Goal: Use online tool/utility: Utilize a website feature to perform a specific function

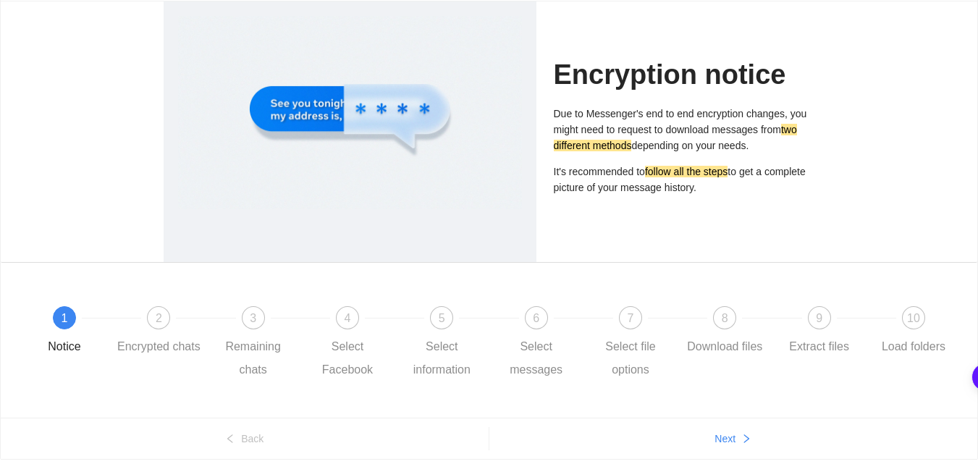
scroll to position [144, 0]
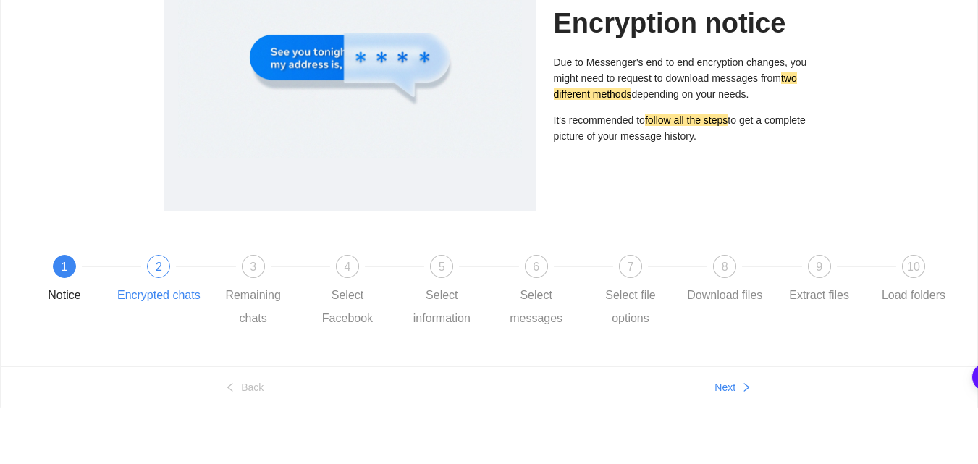
click at [156, 274] on div "2" at bounding box center [158, 266] width 23 height 23
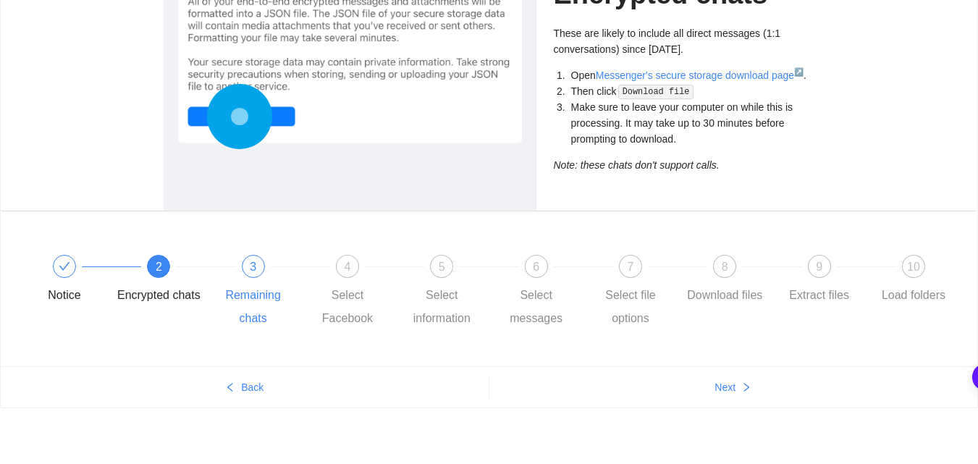
click at [253, 266] on span "3" at bounding box center [253, 267] width 7 height 12
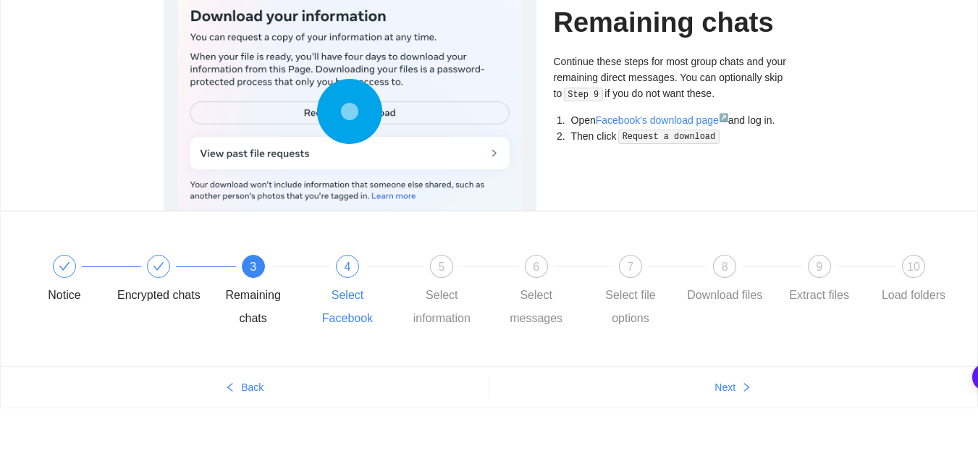
click at [335, 274] on div "4 Select Facebook" at bounding box center [353, 292] width 94 height 75
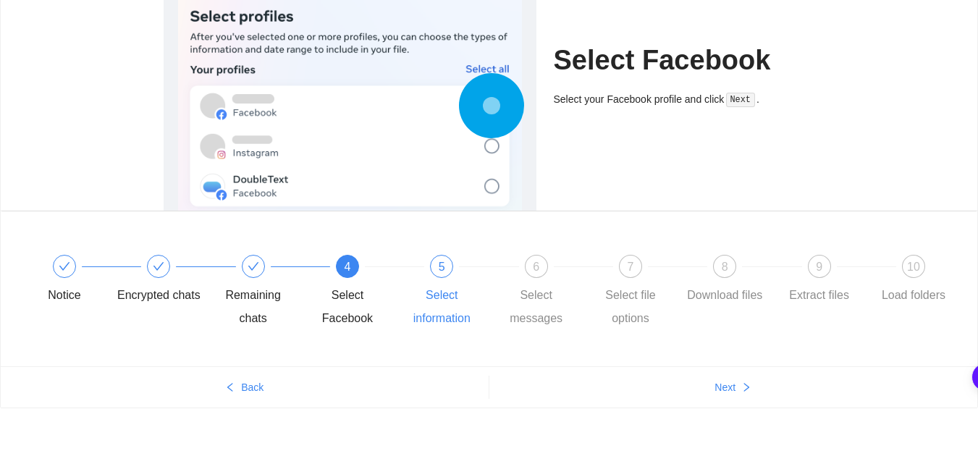
click at [421, 280] on div "5 Select information" at bounding box center [447, 292] width 94 height 75
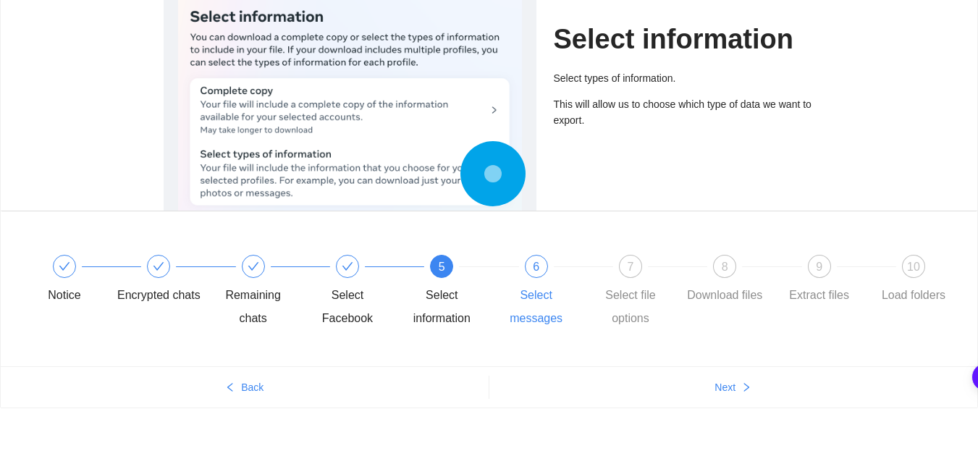
click at [520, 271] on div "6 Select messages" at bounding box center [541, 292] width 94 height 75
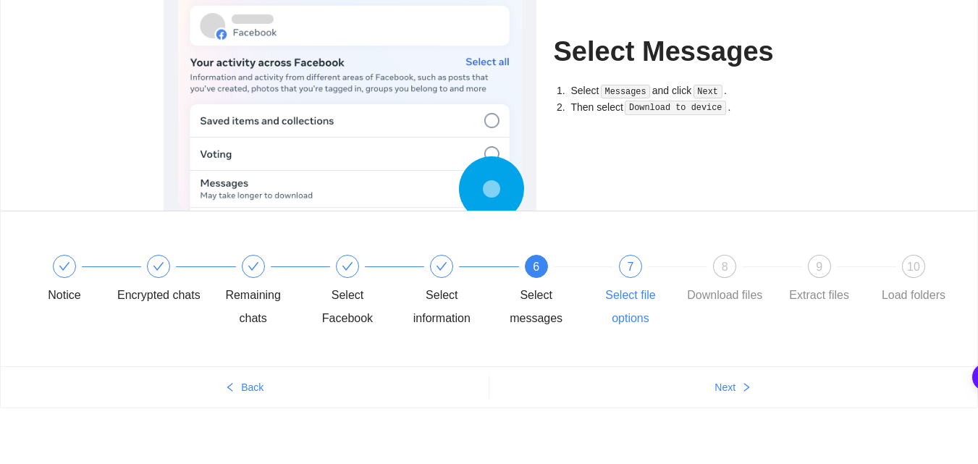
click at [624, 277] on div "7 Select file options" at bounding box center [636, 292] width 94 height 75
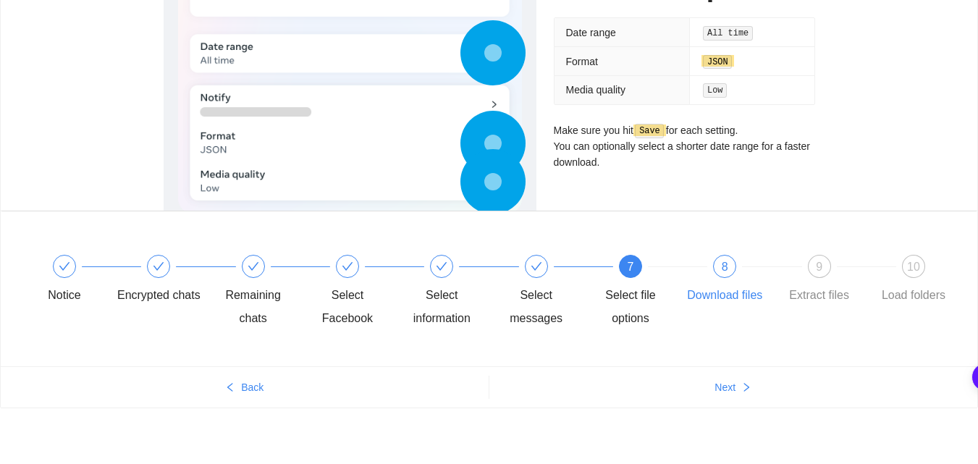
click at [707, 271] on div "8 Download files" at bounding box center [730, 281] width 94 height 52
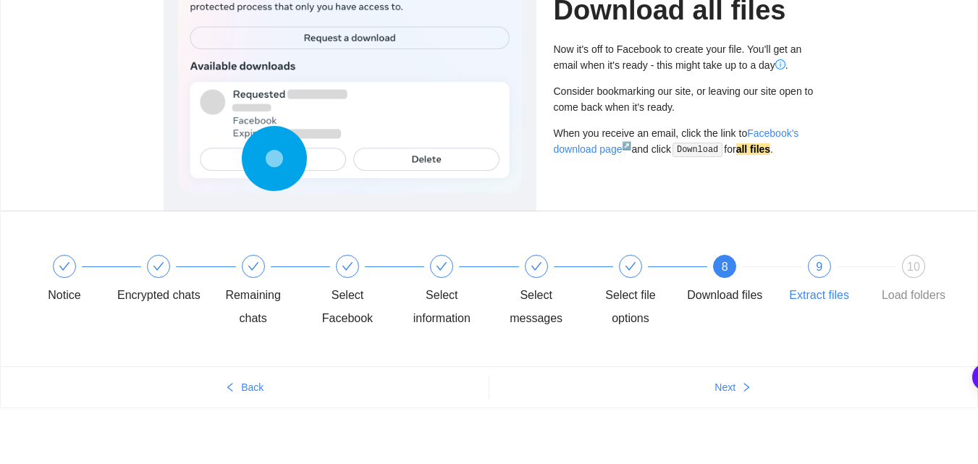
click at [791, 266] on div "9 Extract files" at bounding box center [825, 281] width 94 height 52
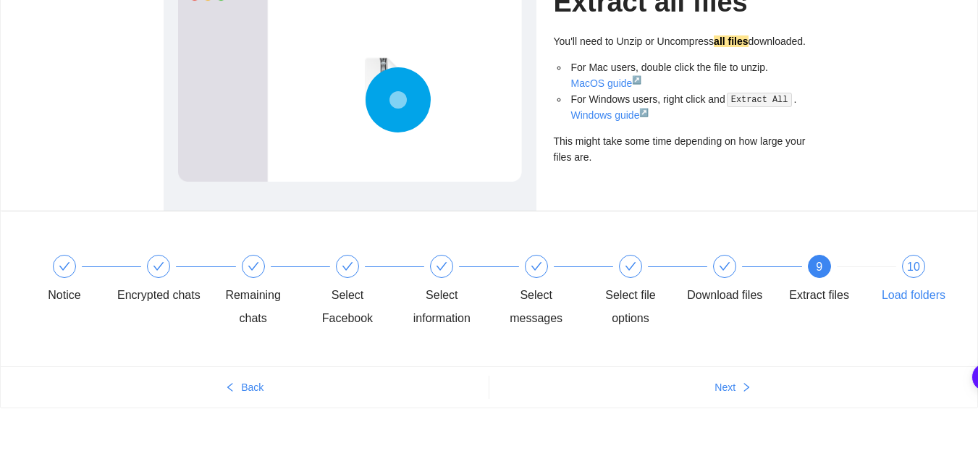
click at [894, 264] on div "10 Load folders" at bounding box center [914, 281] width 84 height 52
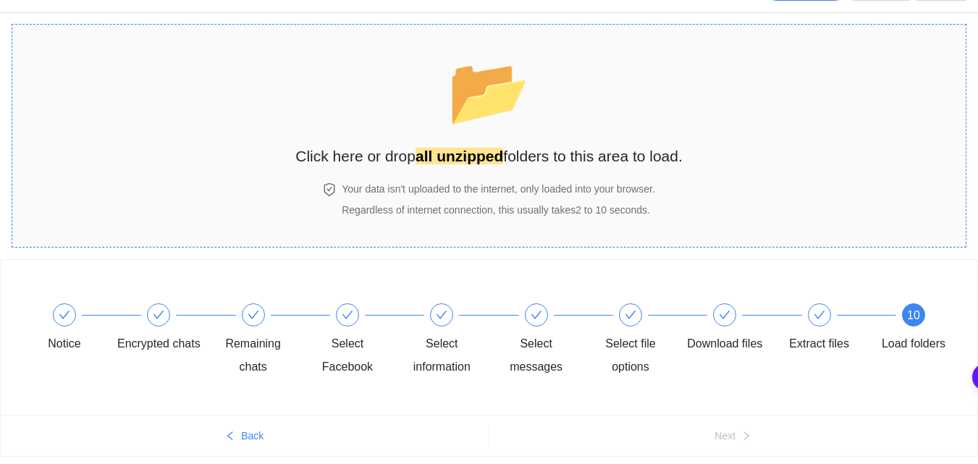
scroll to position [83, 0]
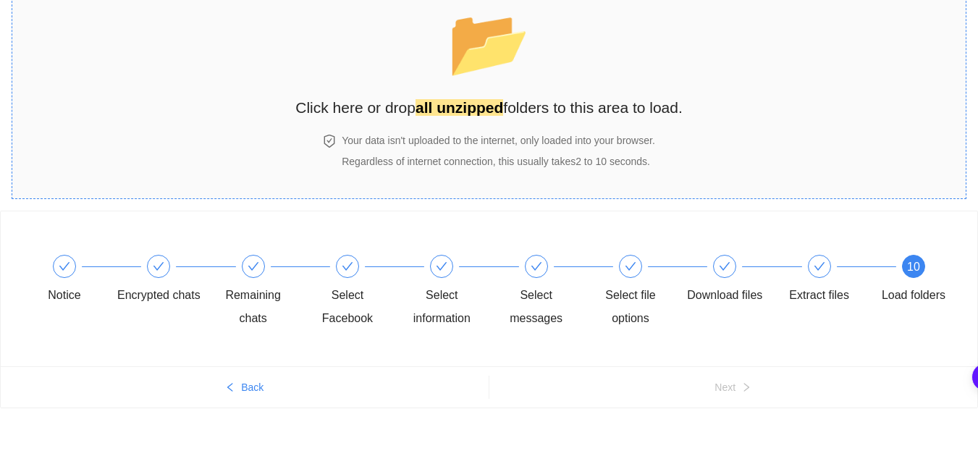
click at [547, 75] on div "📂 Click here or drop all unzipped folders to this area to load." at bounding box center [488, 55] width 387 height 129
click at [459, 62] on span "📂" at bounding box center [488, 43] width 83 height 74
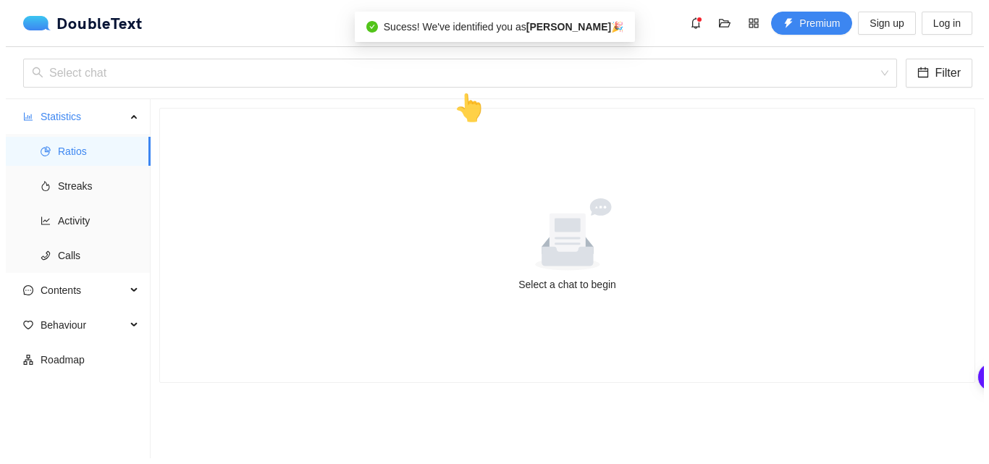
scroll to position [0, 0]
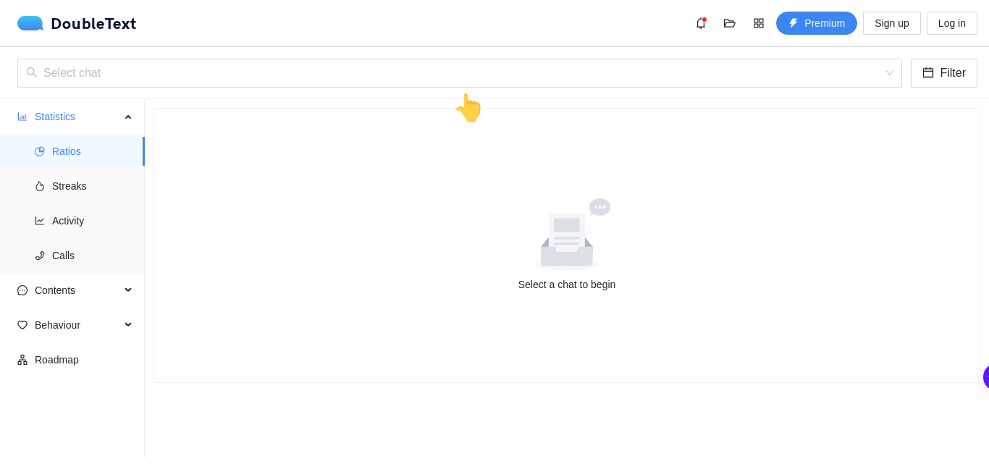
click at [531, 244] on icon at bounding box center [566, 234] width 133 height 72
click at [294, 73] on input "search" at bounding box center [454, 73] width 857 height 28
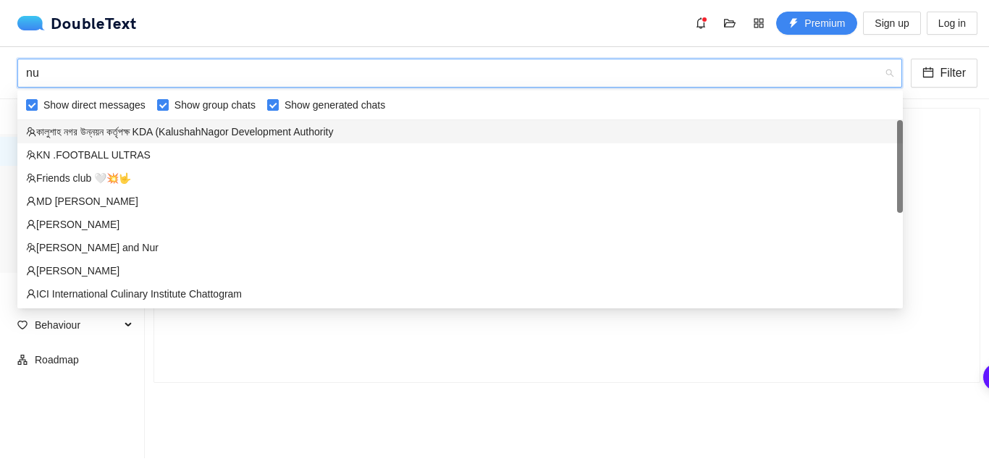
type input "n"
type input "N"
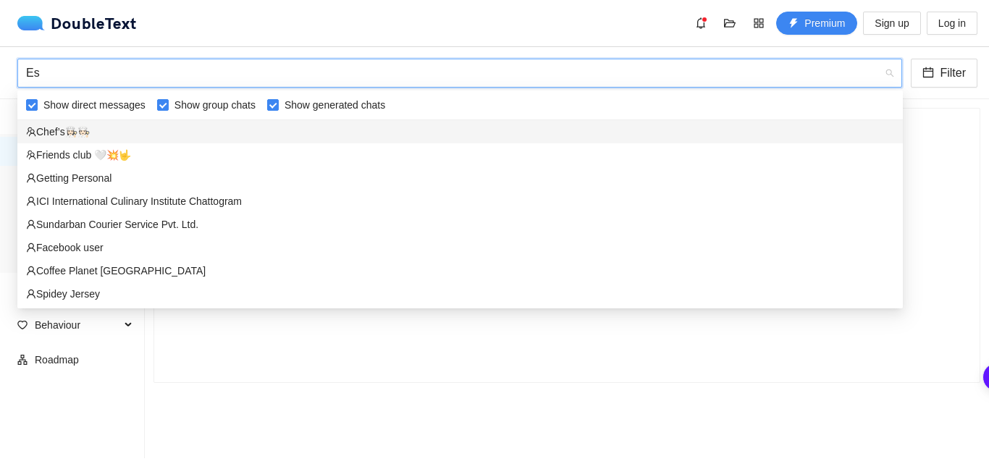
type input "E"
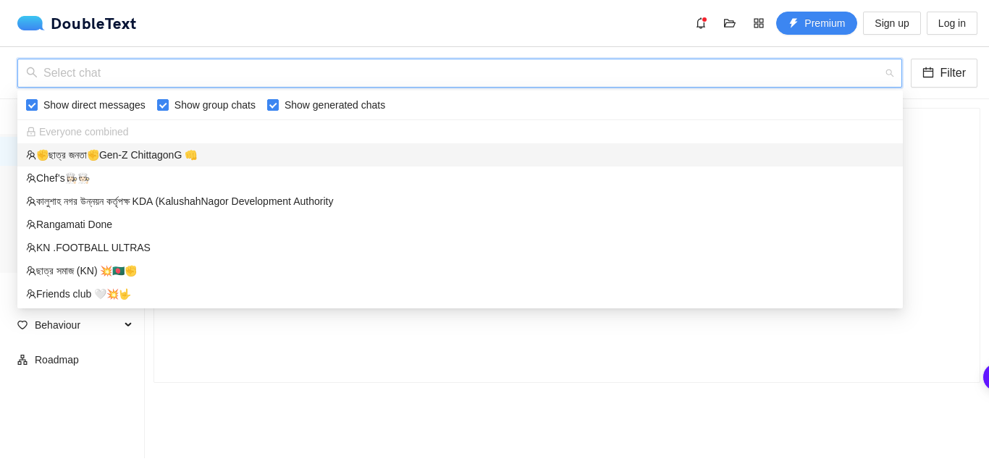
type input "e"
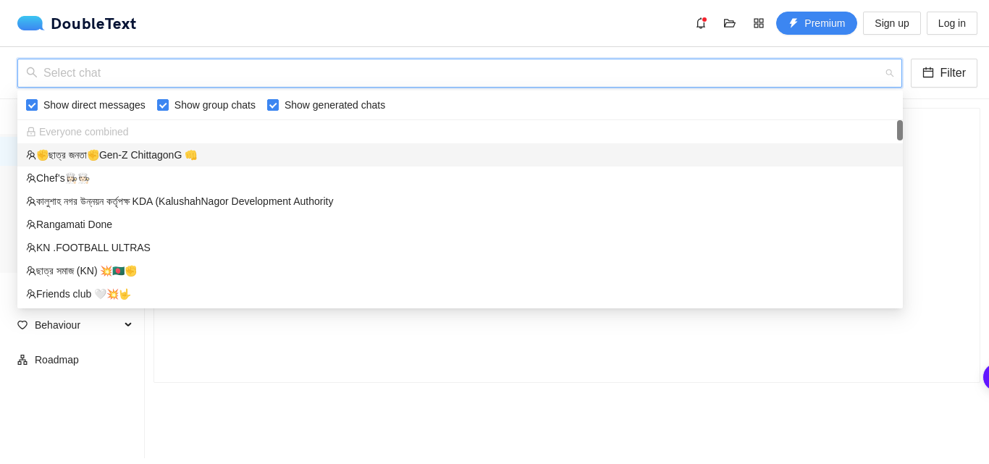
type input "e"
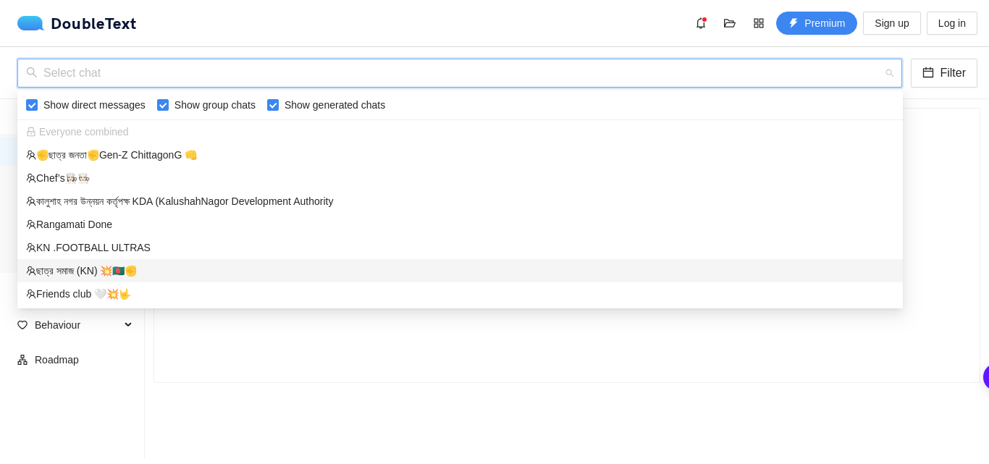
click at [140, 271] on div "ছাত্র সমাজ (KN) 💥🇧🇩✊" at bounding box center [460, 271] width 868 height 16
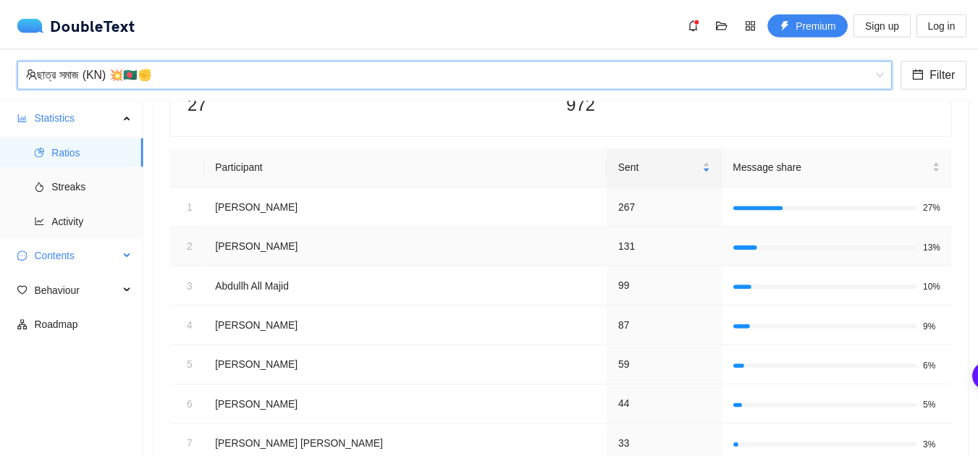
scroll to position [113, 0]
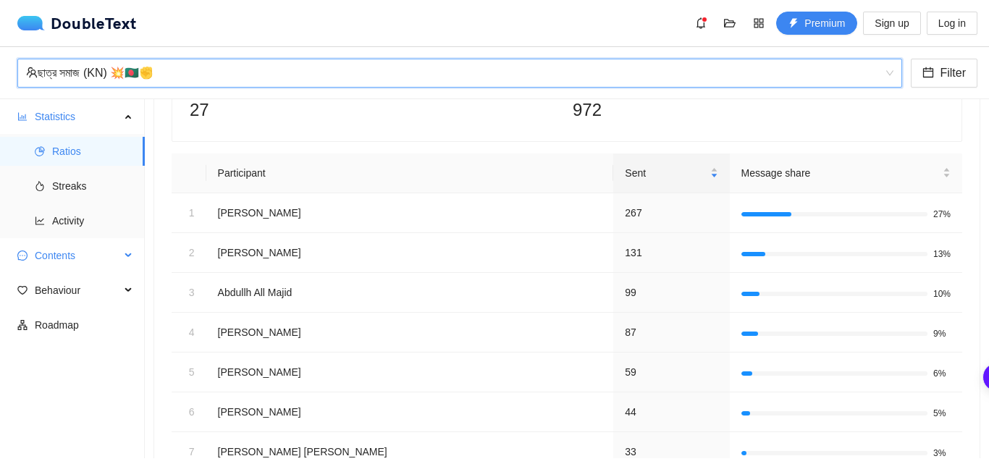
click at [82, 249] on span "Contents" at bounding box center [77, 255] width 85 height 29
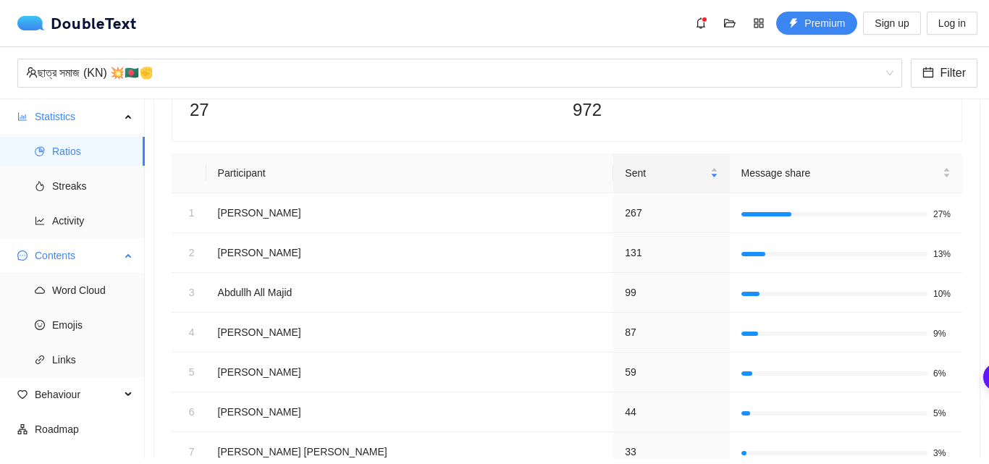
click at [84, 249] on span "Contents" at bounding box center [77, 255] width 85 height 29
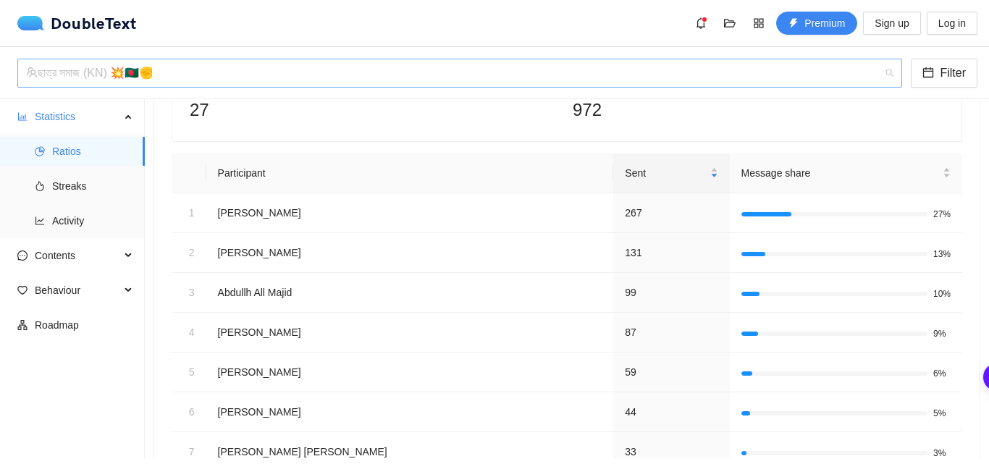
click at [217, 72] on div "ছাত্র সমাজ (KN) 💥🇧🇩✊" at bounding box center [453, 73] width 854 height 28
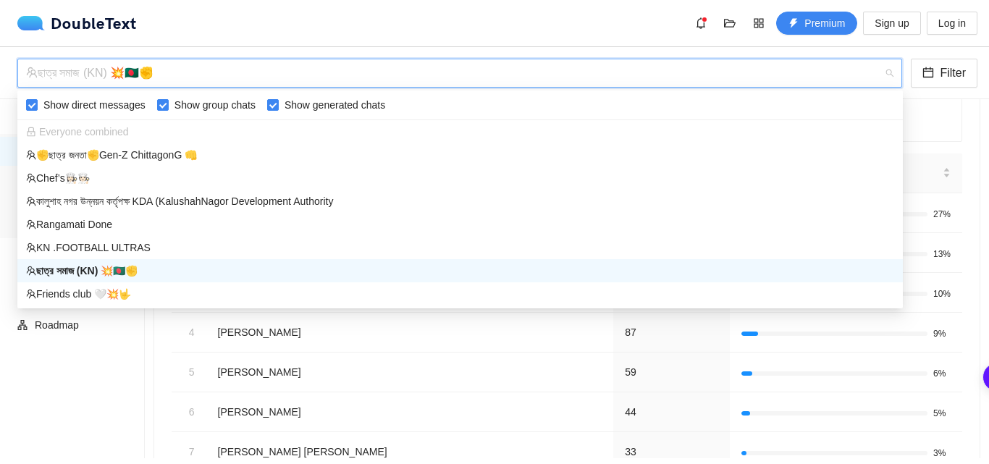
click at [539, 46] on div at bounding box center [494, 46] width 989 height 1
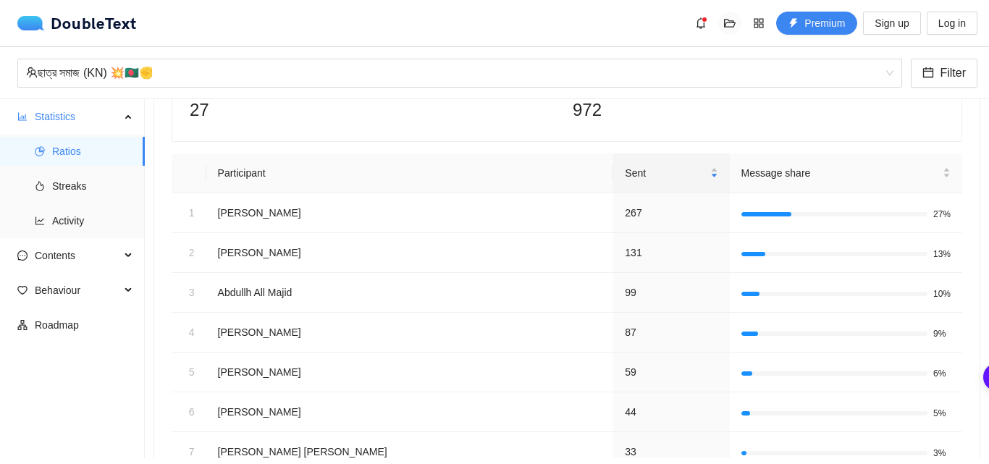
click at [734, 23] on icon "folder-open" at bounding box center [730, 23] width 12 height 9
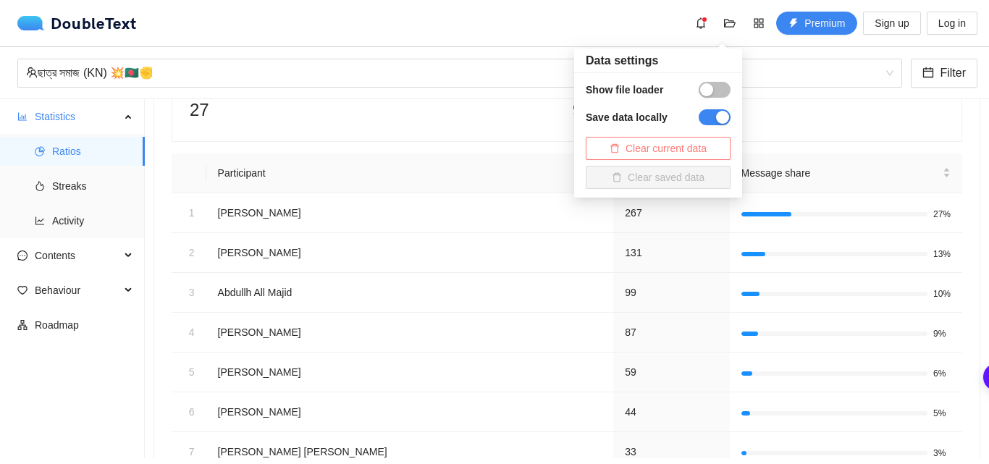
click at [668, 143] on span "Clear current data" at bounding box center [666, 148] width 81 height 16
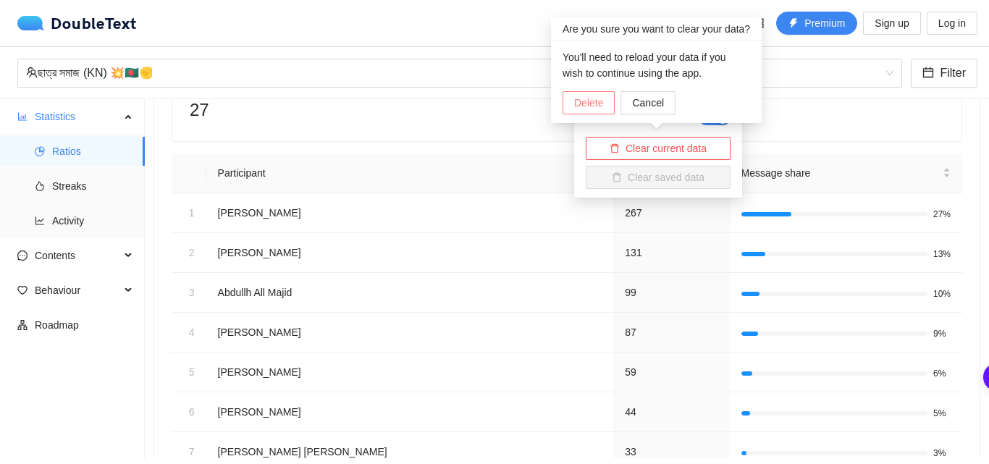
click at [589, 98] on span "Delete" at bounding box center [588, 103] width 29 height 16
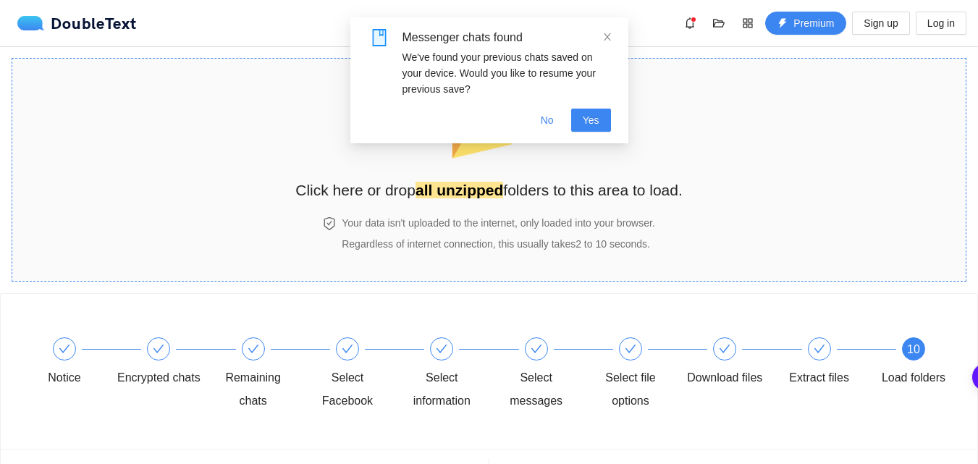
click at [483, 162] on span "📂" at bounding box center [488, 125] width 83 height 74
click at [552, 120] on span "No" at bounding box center [547, 120] width 13 height 16
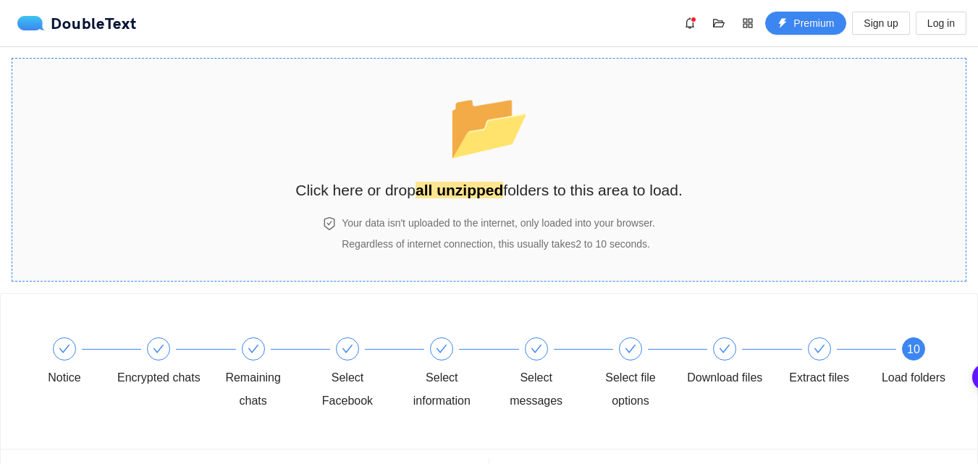
click at [478, 178] on h2 "Click here or drop all unzipped folders to this area to load." at bounding box center [488, 190] width 387 height 24
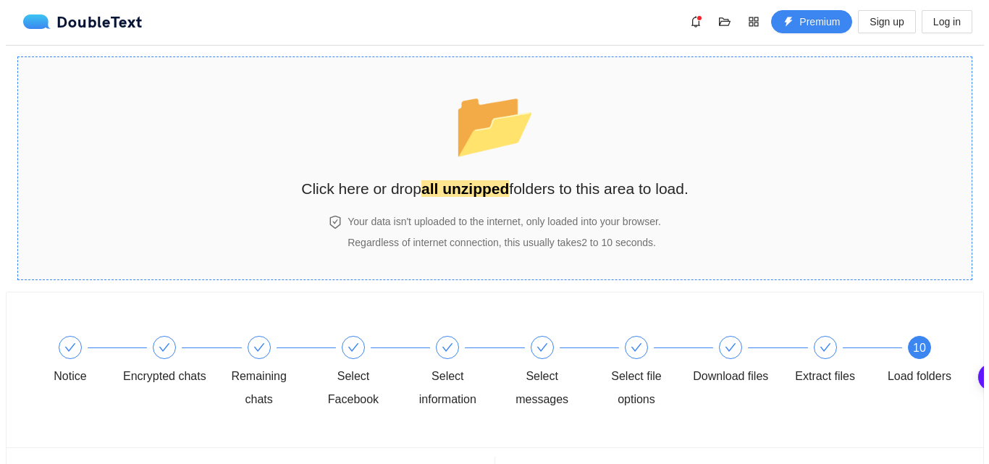
scroll to position [0, 0]
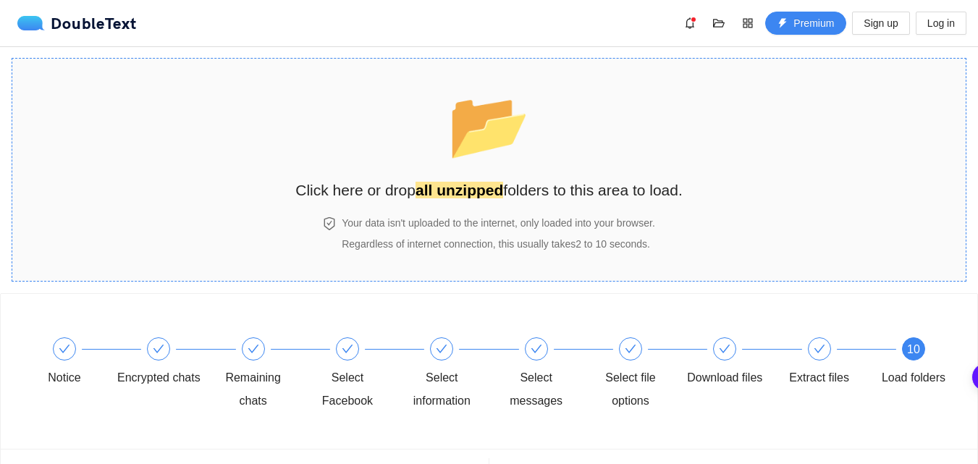
click at [392, 125] on div "📂 Click here or drop all unzipped folders to this area to load." at bounding box center [488, 137] width 387 height 129
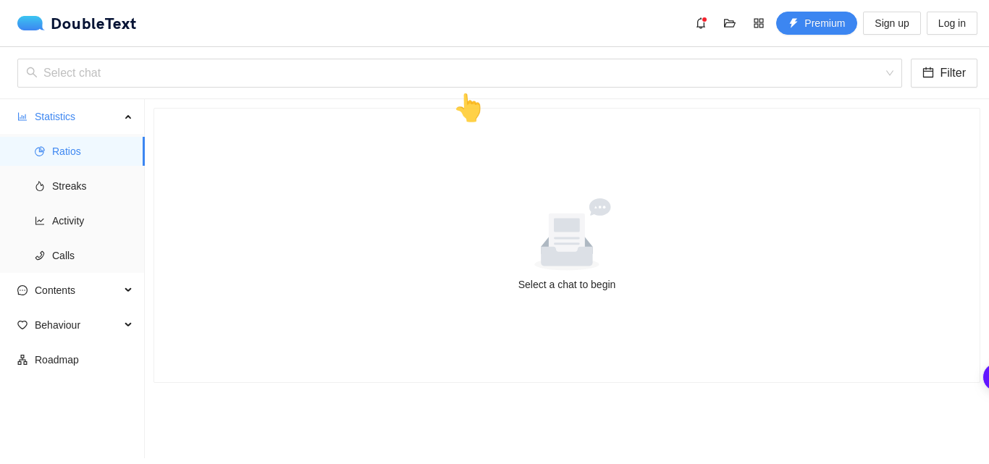
click at [494, 254] on div at bounding box center [567, 234] width 791 height 72
click at [70, 258] on span "Calls" at bounding box center [92, 255] width 81 height 29
click at [171, 86] on input "search" at bounding box center [454, 73] width 857 height 28
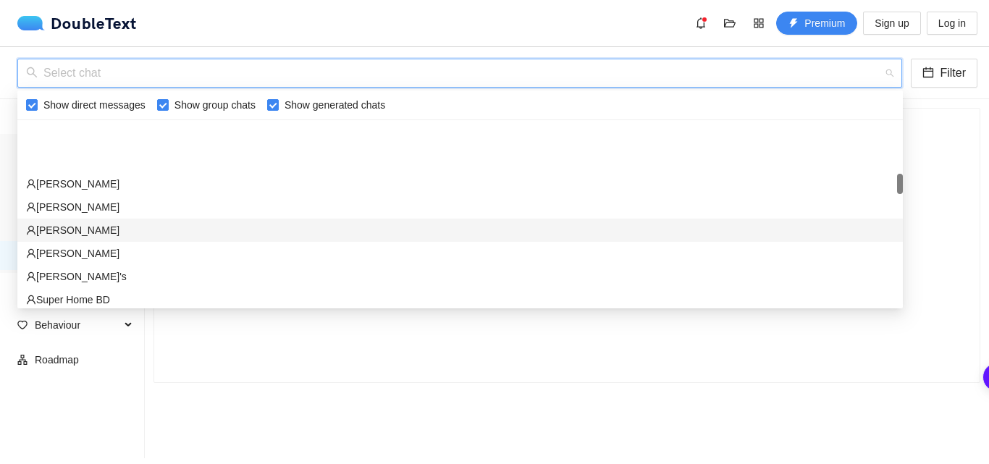
scroll to position [507, 0]
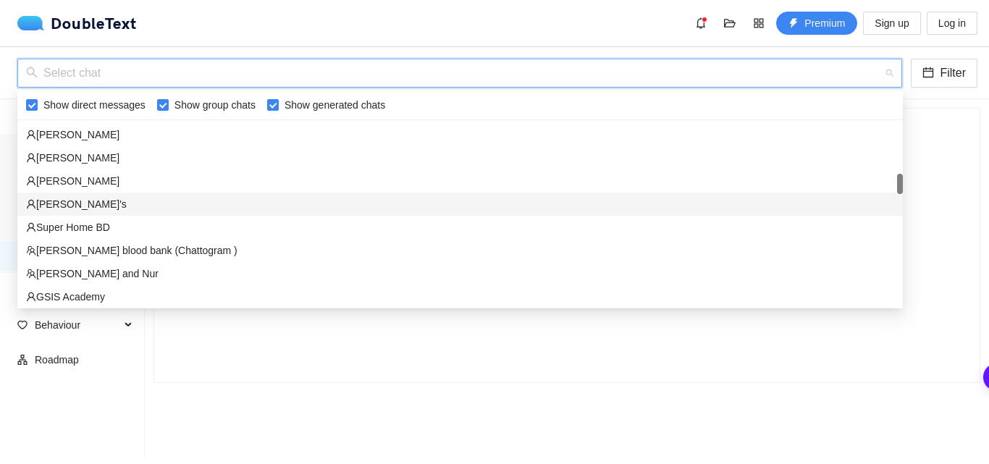
click at [130, 201] on div "[PERSON_NAME]'s" at bounding box center [460, 204] width 868 height 16
